Goal: Transaction & Acquisition: Book appointment/travel/reservation

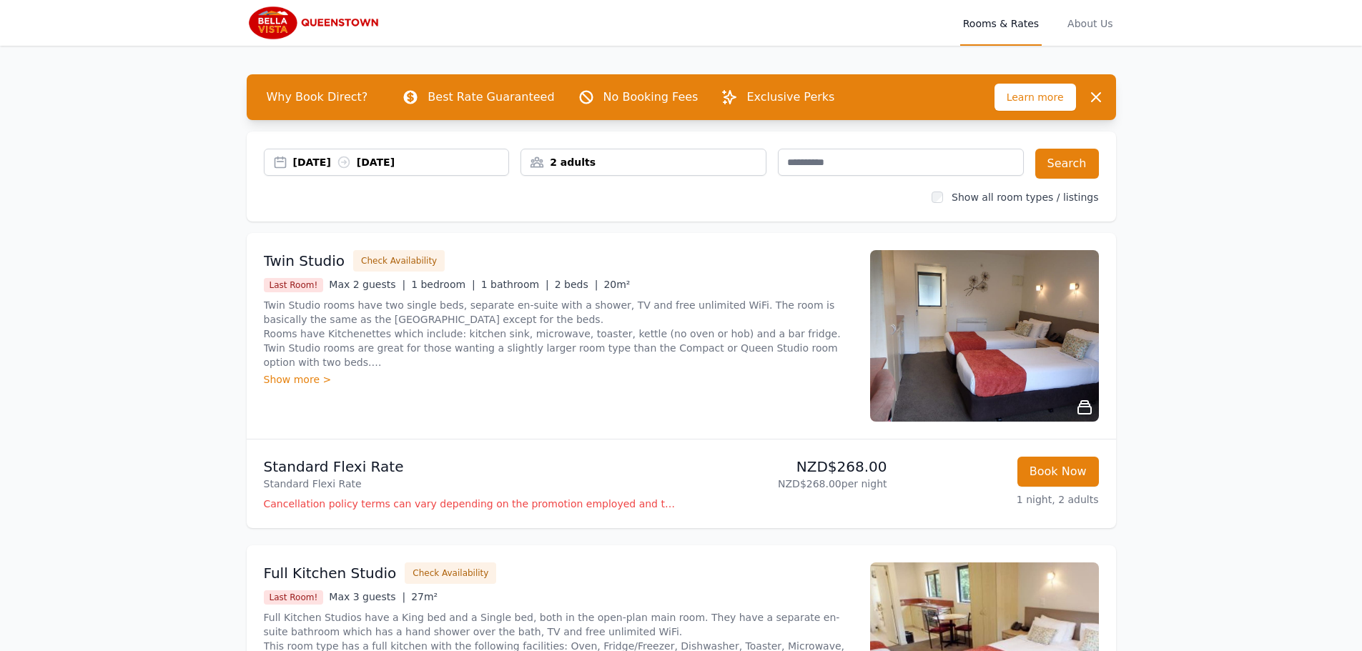
click at [317, 160] on div "[DATE] [DATE]" at bounding box center [401, 162] width 216 height 14
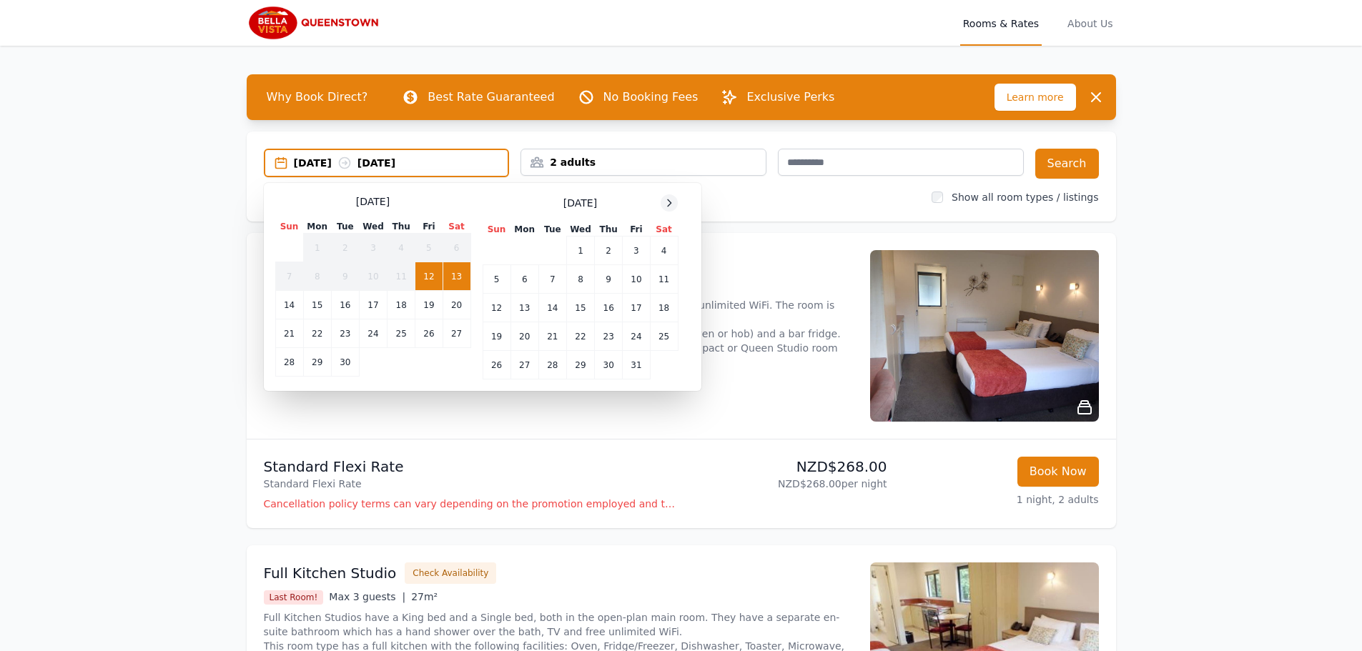
click at [668, 199] on icon at bounding box center [668, 202] width 11 height 11
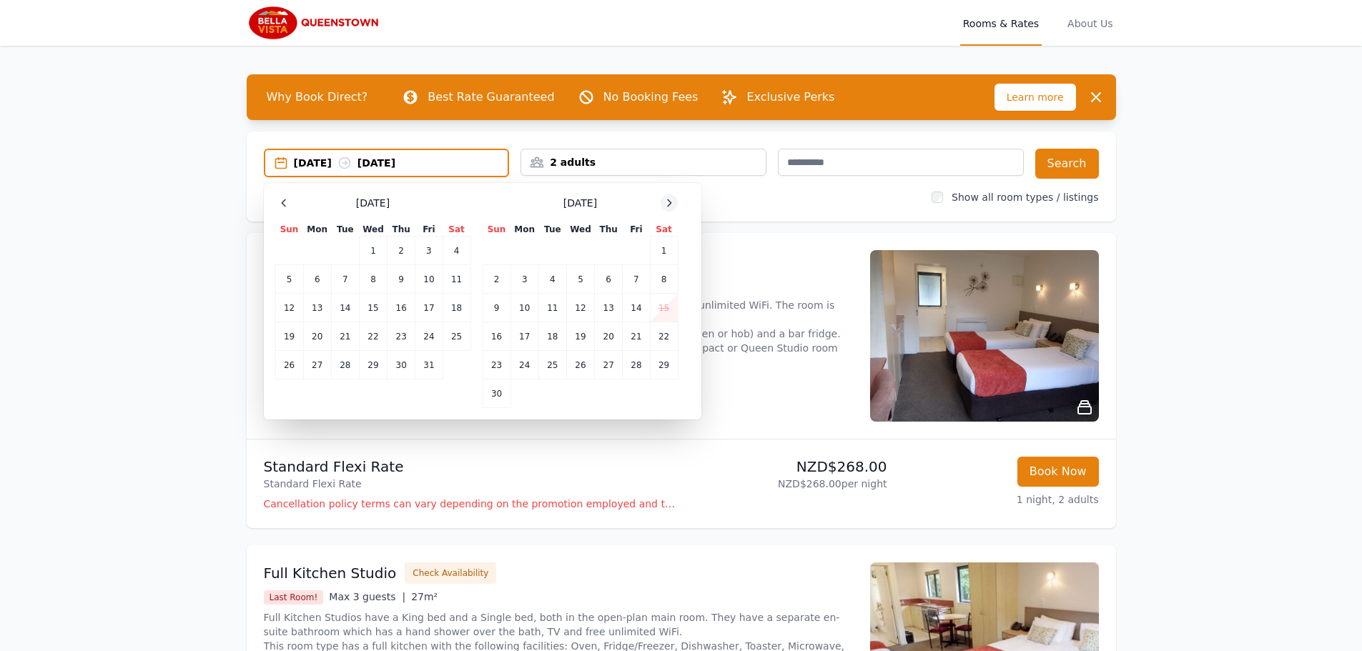
click at [668, 199] on icon at bounding box center [668, 202] width 11 height 11
click at [521, 365] on td "29" at bounding box center [524, 365] width 28 height 29
click at [580, 374] on td "31" at bounding box center [580, 365] width 28 height 29
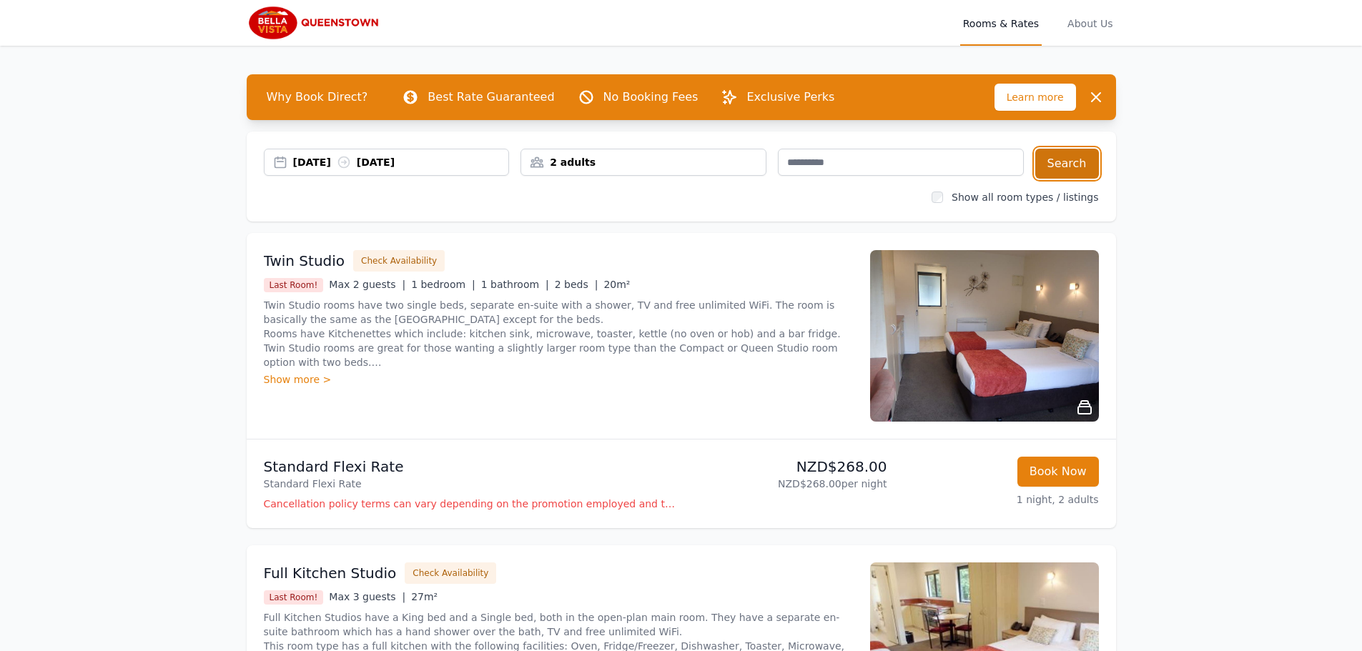
click at [1065, 159] on button "Search" at bounding box center [1067, 164] width 64 height 30
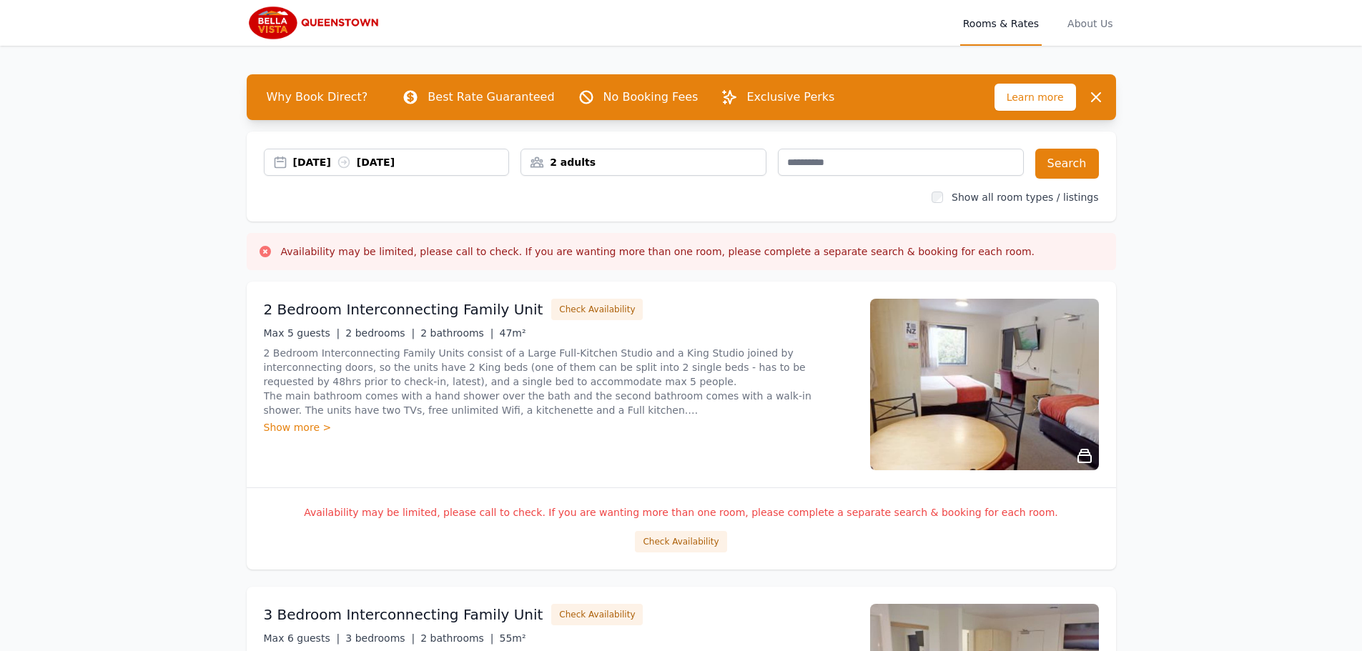
click at [331, 172] on div "[DATE] [DATE]" at bounding box center [387, 162] width 246 height 27
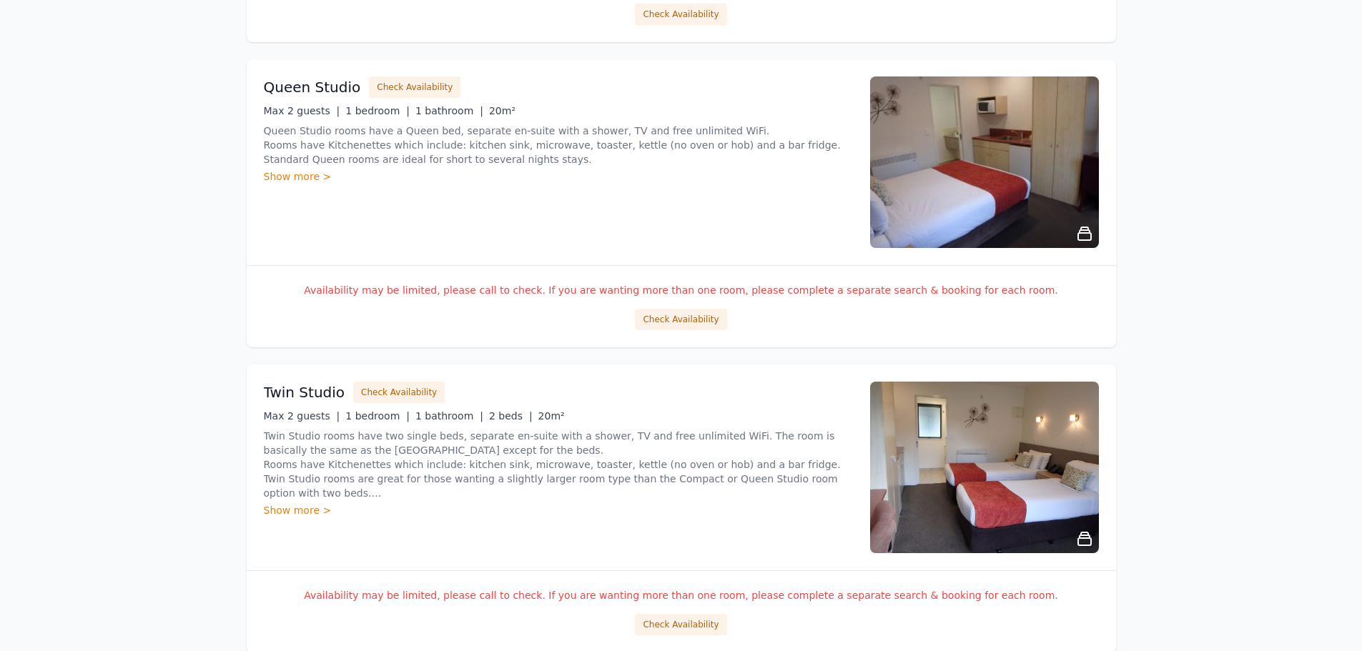
scroll to position [2558, 0]
